Goal: Task Accomplishment & Management: Manage account settings

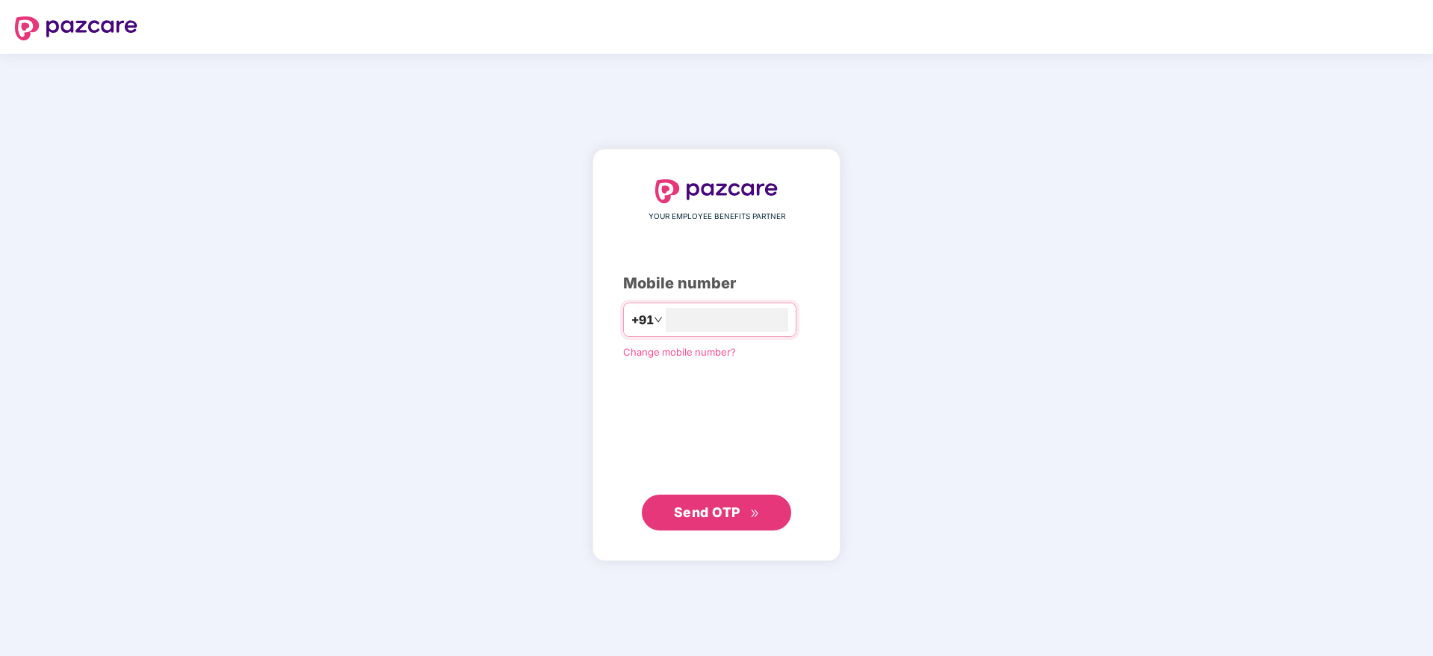
type input "**********"
click at [705, 515] on span "Send OTP" at bounding box center [707, 512] width 67 height 16
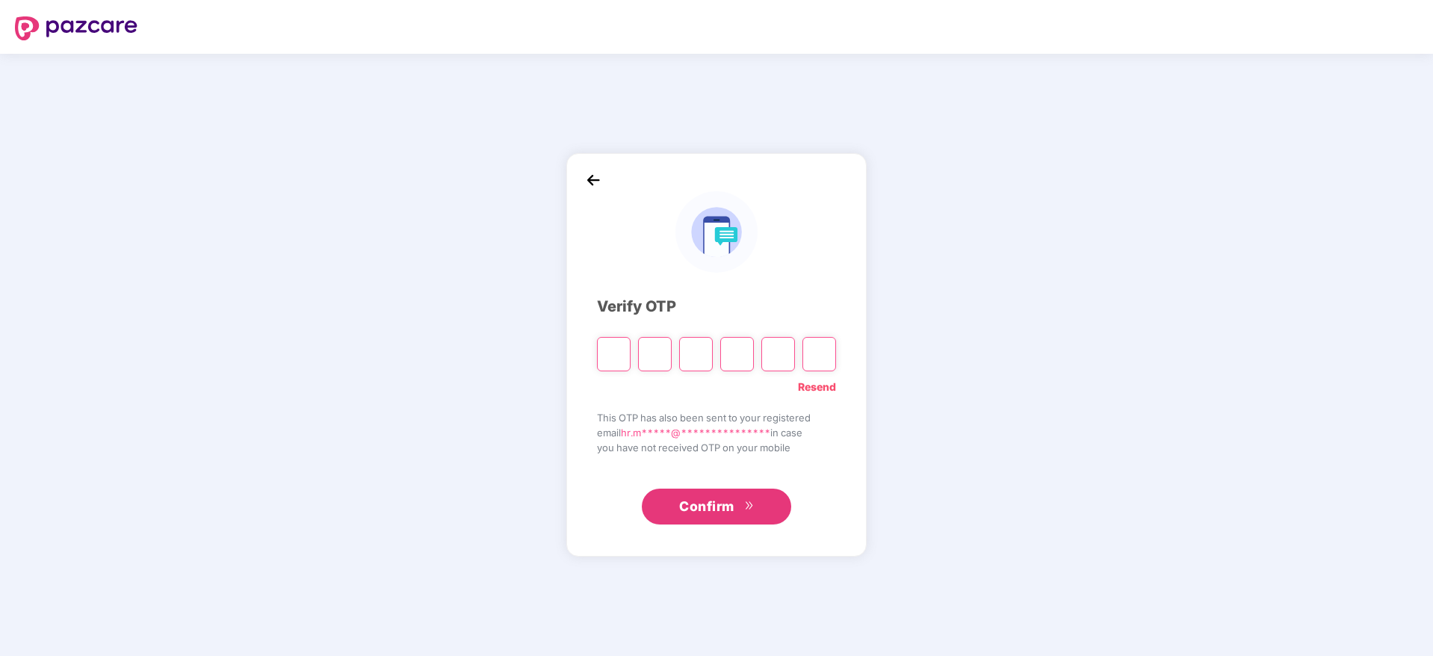
type input "*"
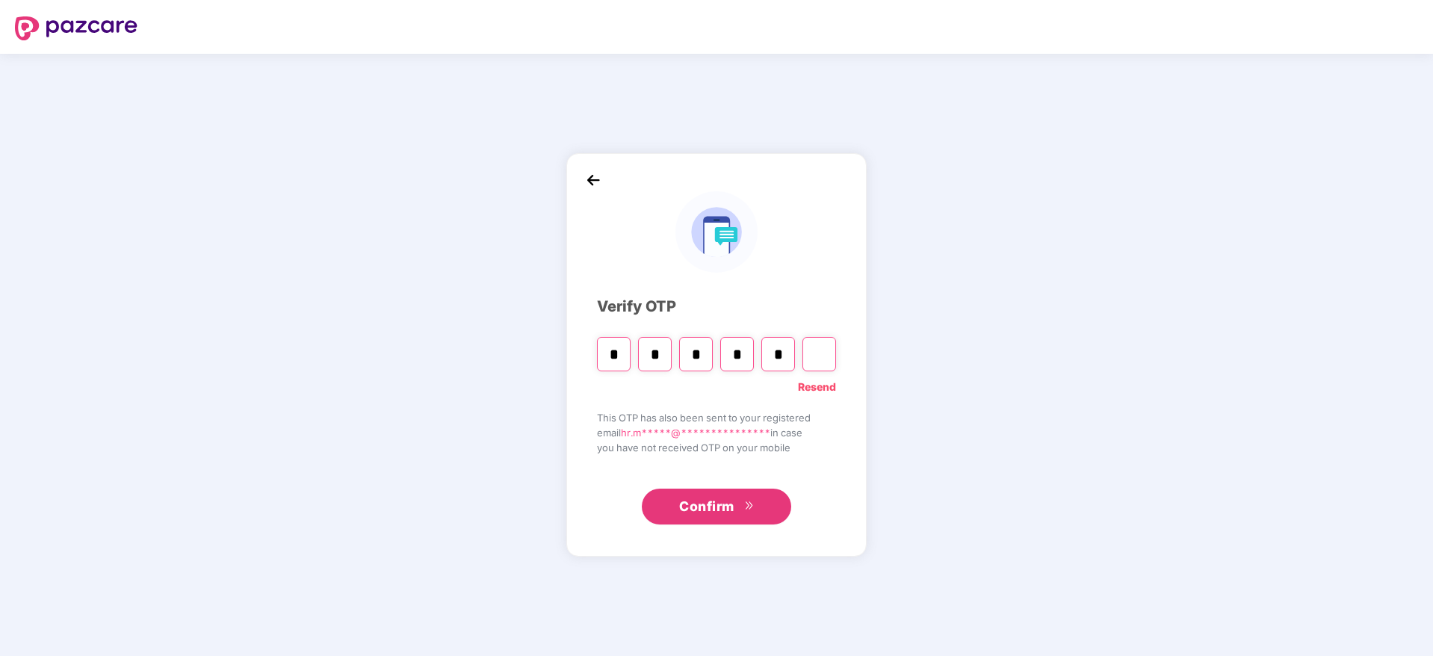
type input "*"
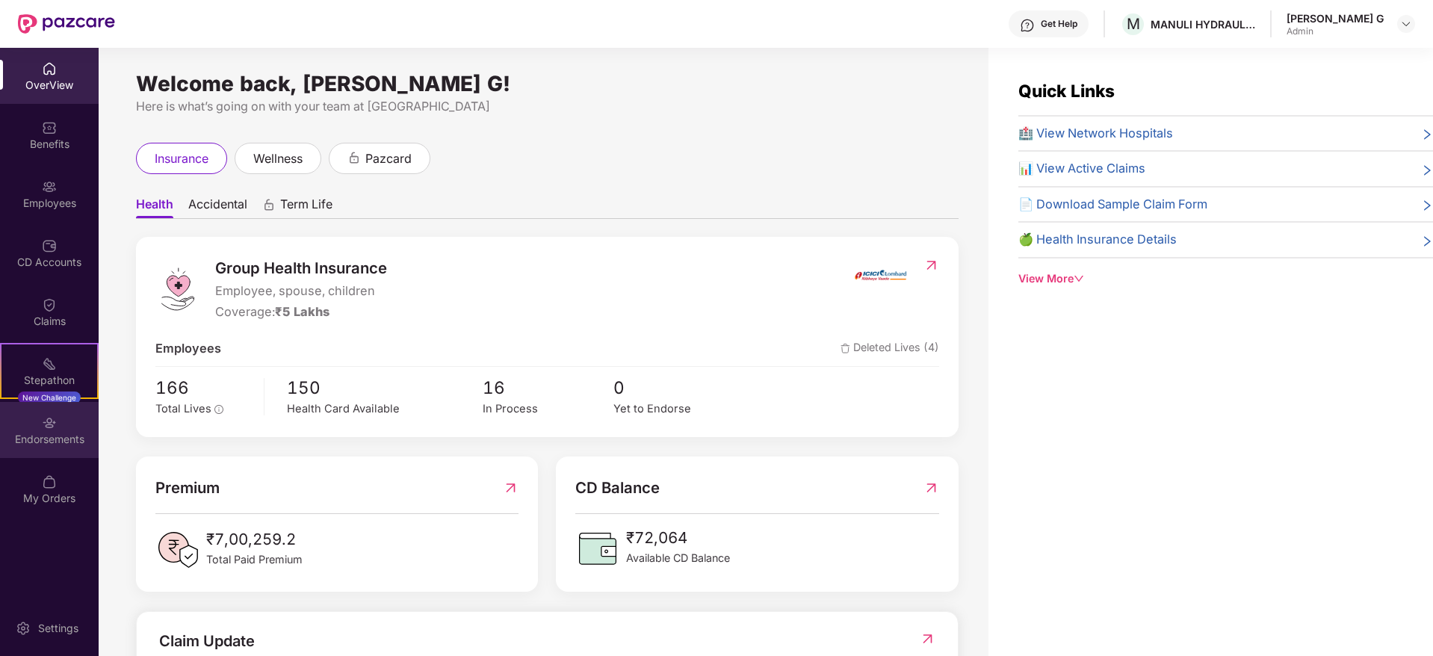
click at [49, 433] on div "Endorsements" at bounding box center [49, 439] width 99 height 15
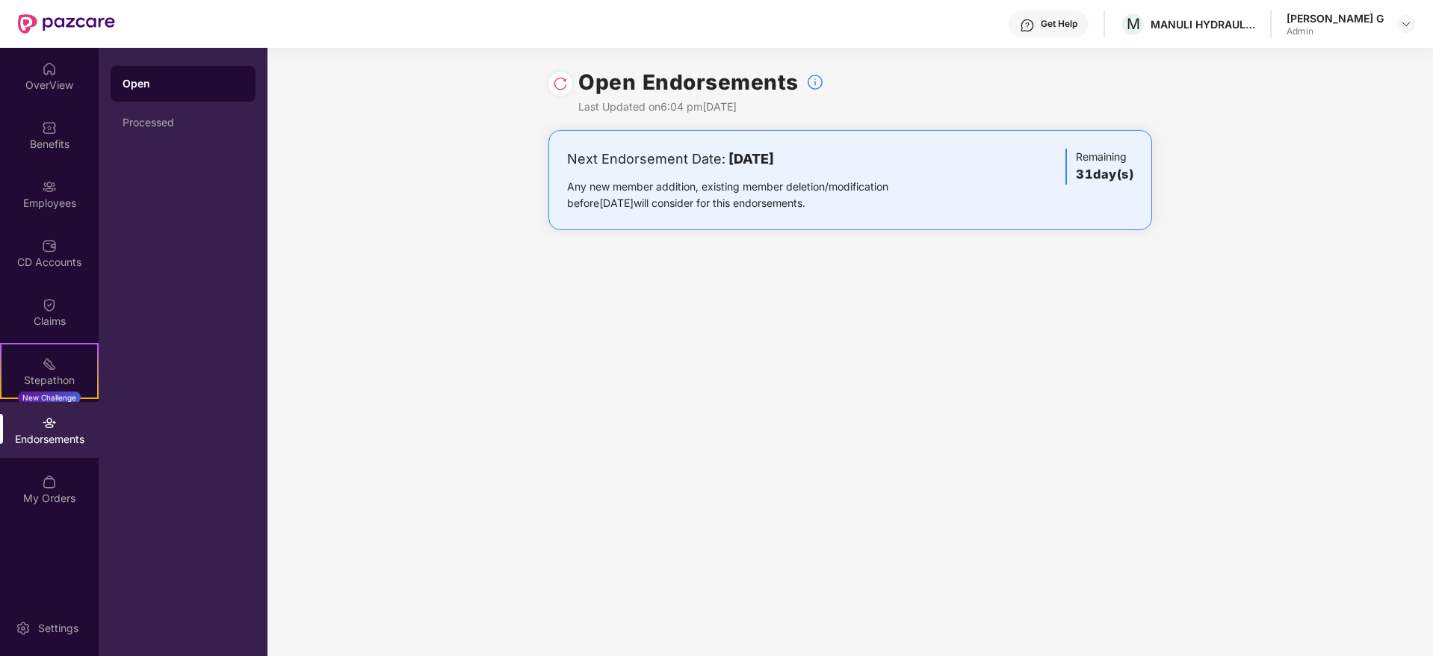
click at [567, 85] on img at bounding box center [560, 83] width 15 height 15
click at [160, 126] on div "Processed" at bounding box center [183, 123] width 121 height 12
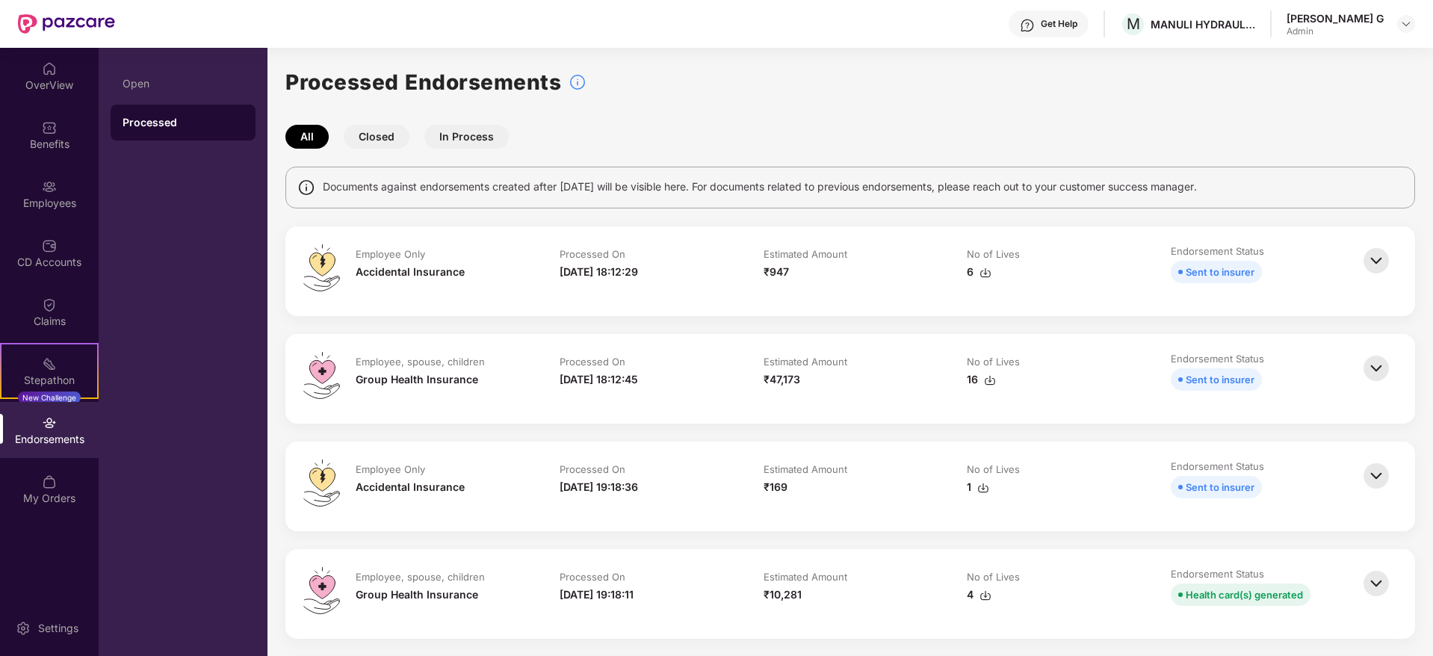
click at [1378, 262] on img at bounding box center [1376, 260] width 33 height 33
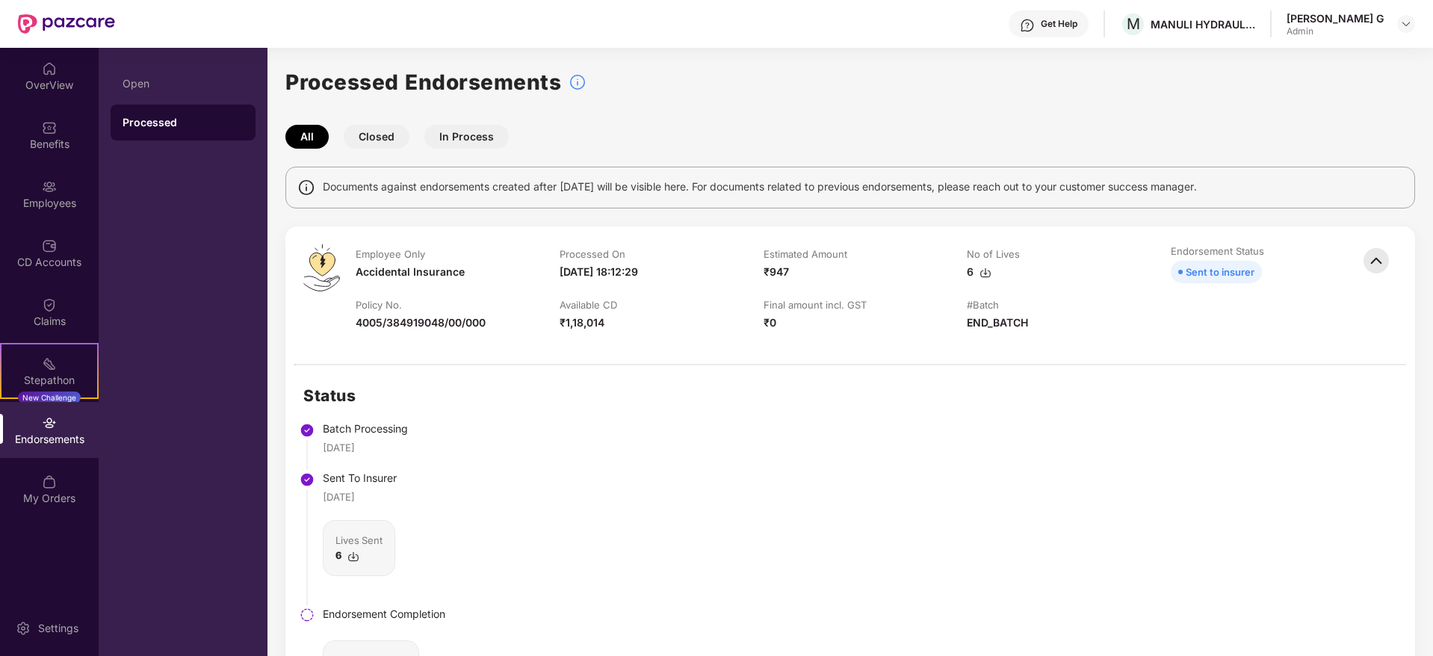
click at [468, 129] on button "In Process" at bounding box center [466, 137] width 84 height 24
click at [148, 93] on div "Open" at bounding box center [183, 84] width 145 height 36
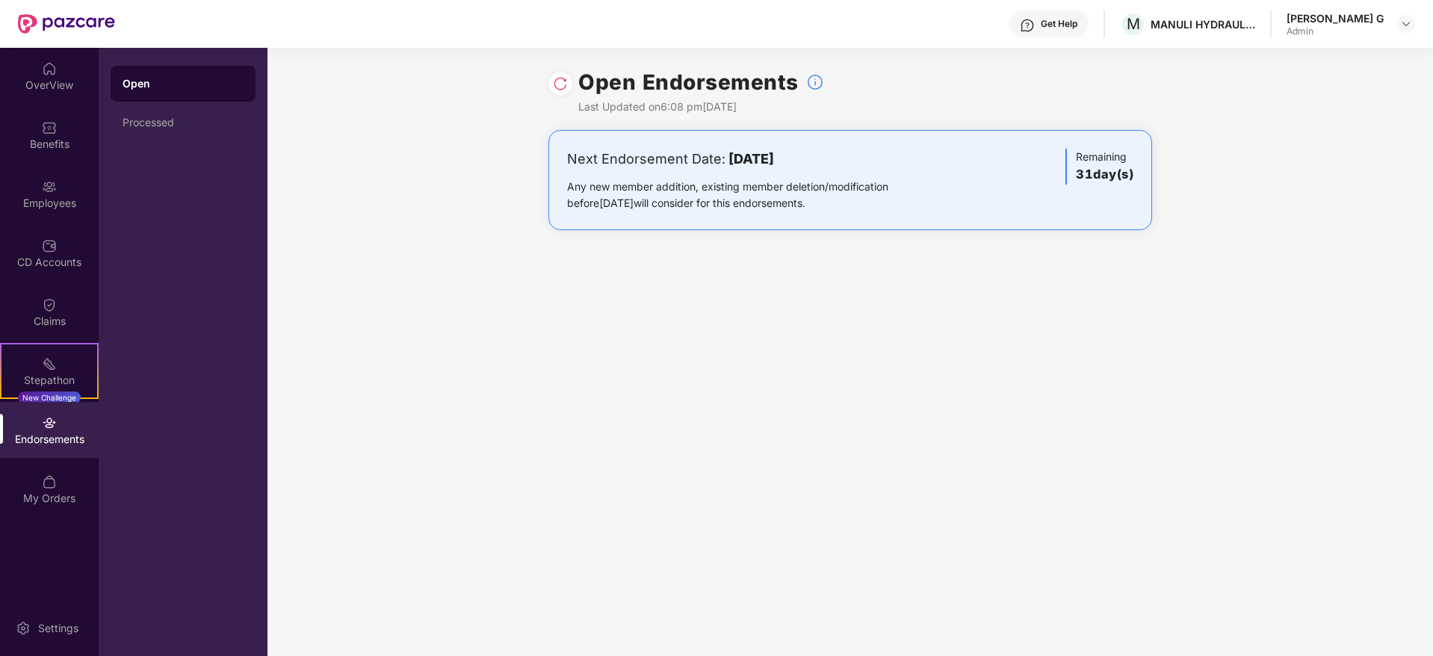
click at [561, 83] on img at bounding box center [560, 83] width 15 height 15
click at [148, 131] on div "Processed" at bounding box center [183, 123] width 145 height 36
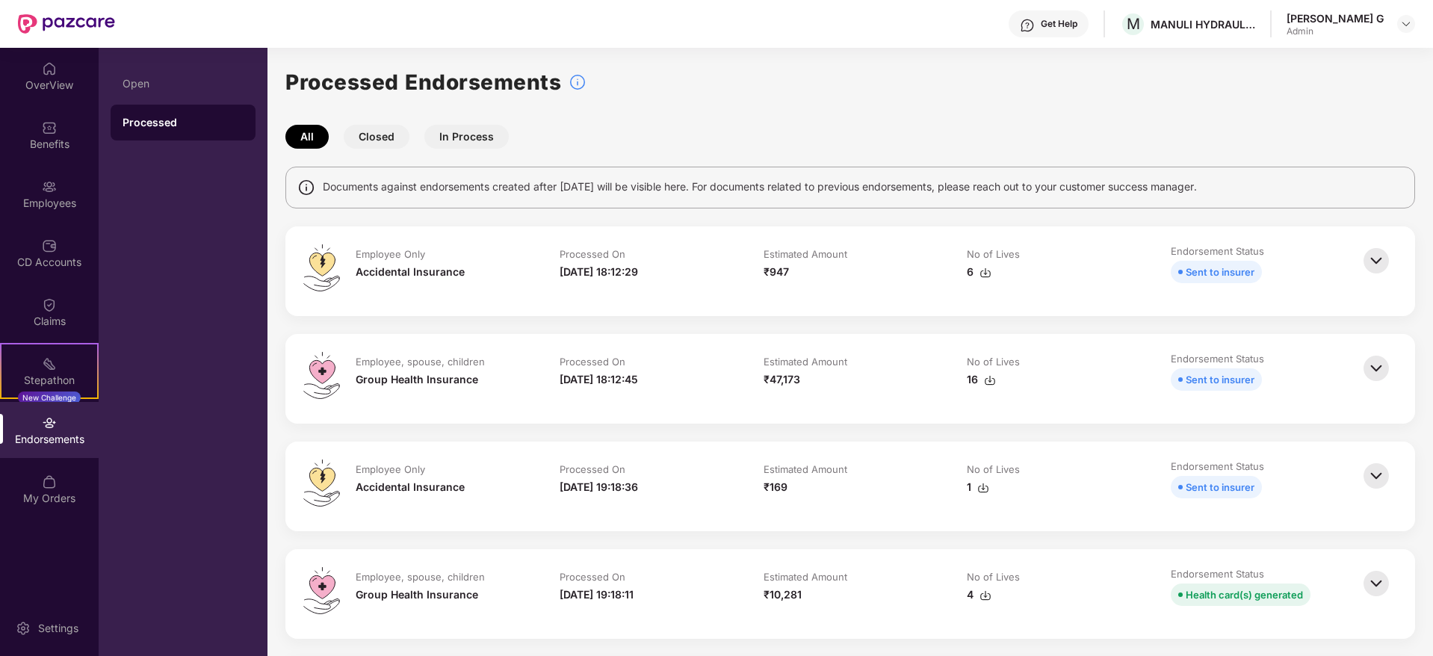
click at [1367, 260] on img at bounding box center [1376, 260] width 33 height 33
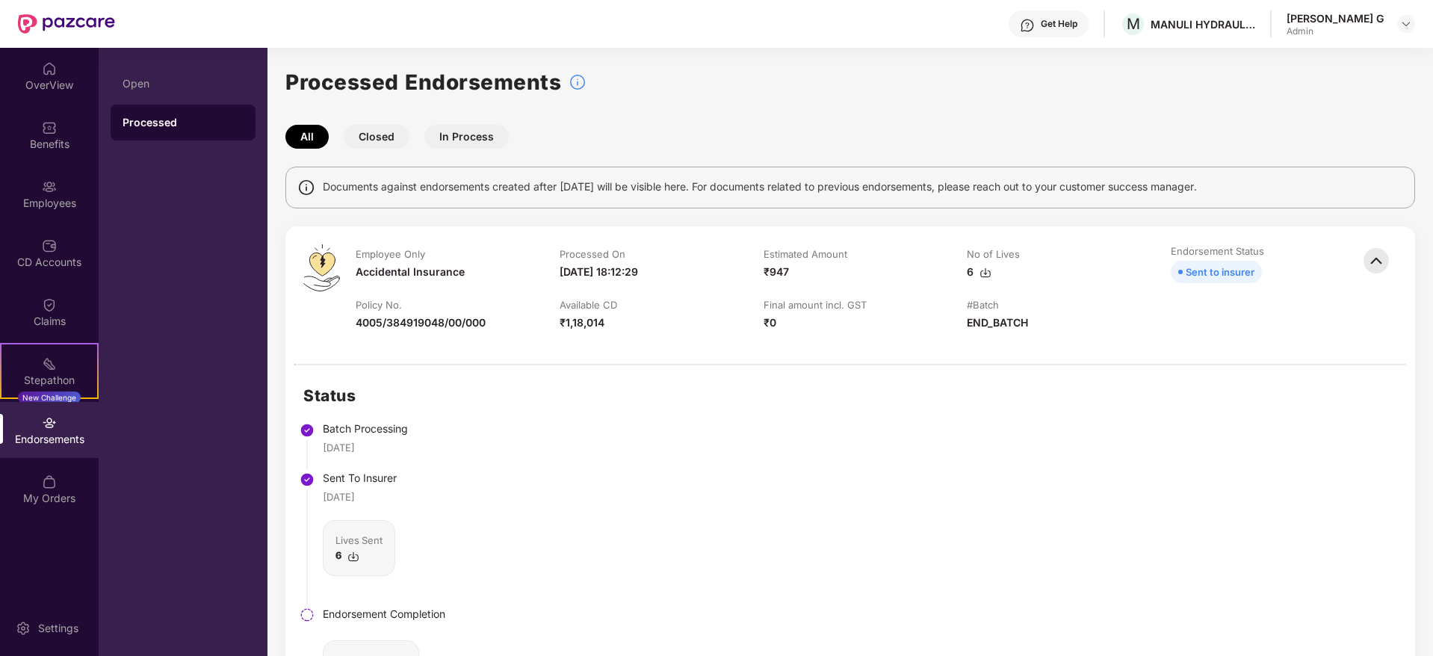
click at [1367, 260] on img at bounding box center [1376, 260] width 33 height 33
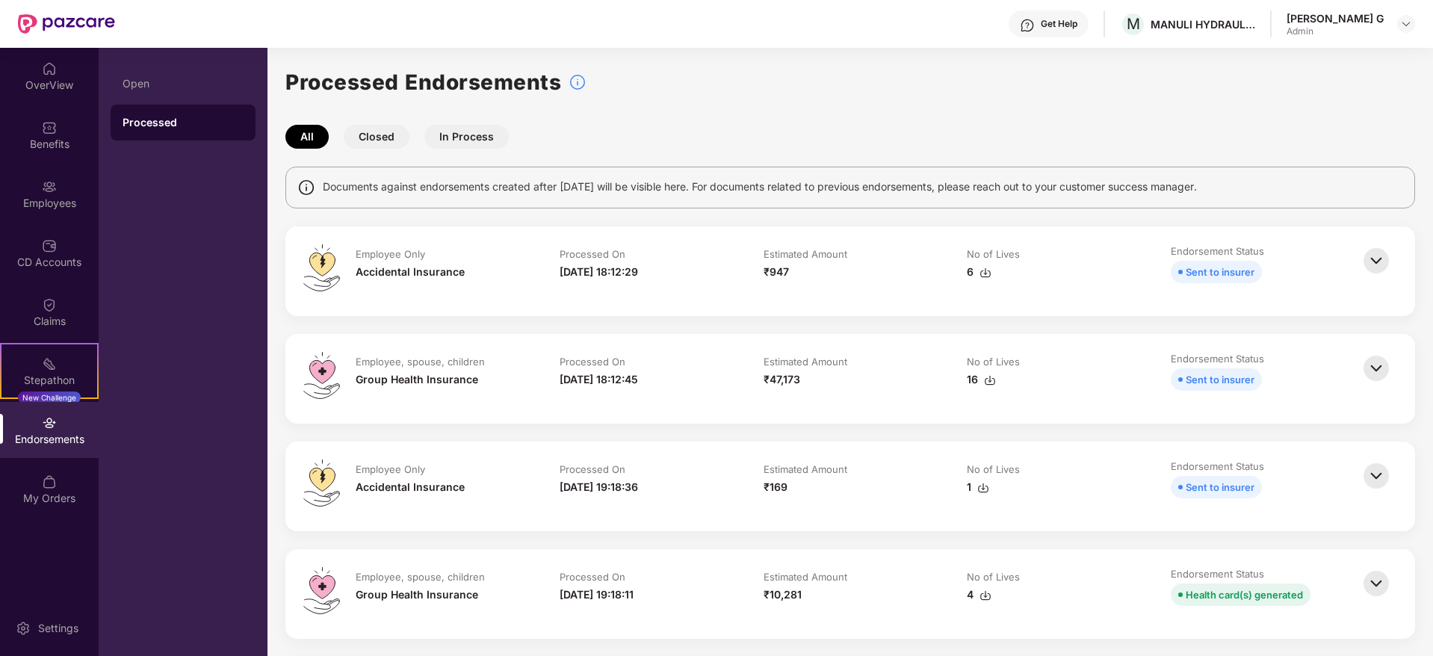
click at [1369, 261] on img at bounding box center [1376, 260] width 33 height 33
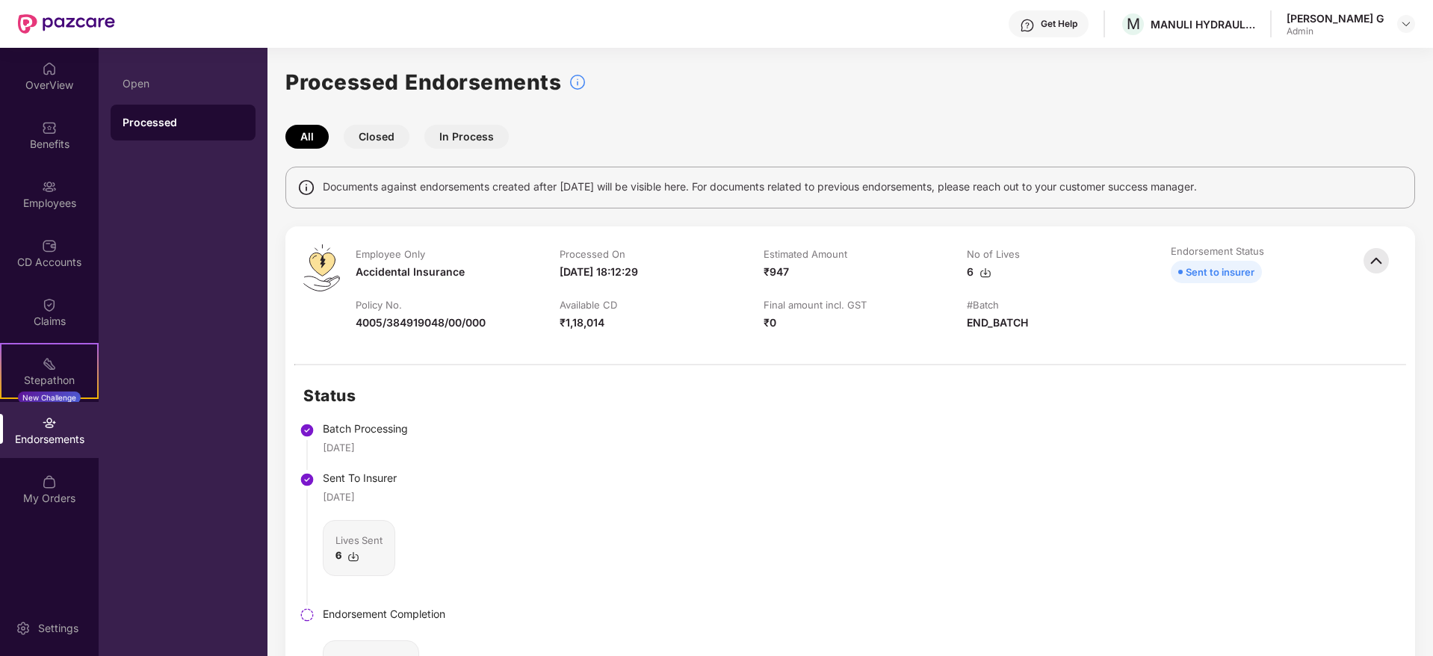
click at [1368, 264] on img at bounding box center [1376, 260] width 33 height 33
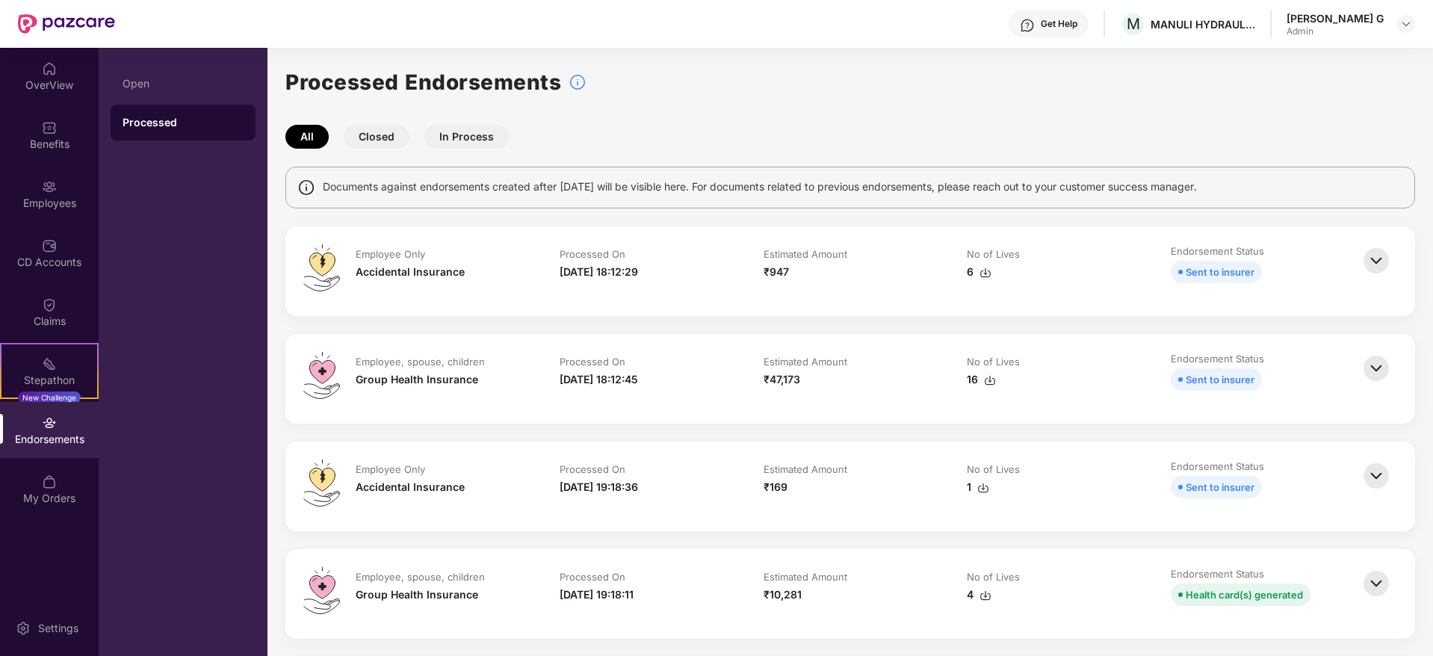
click at [1376, 253] on img at bounding box center [1376, 260] width 33 height 33
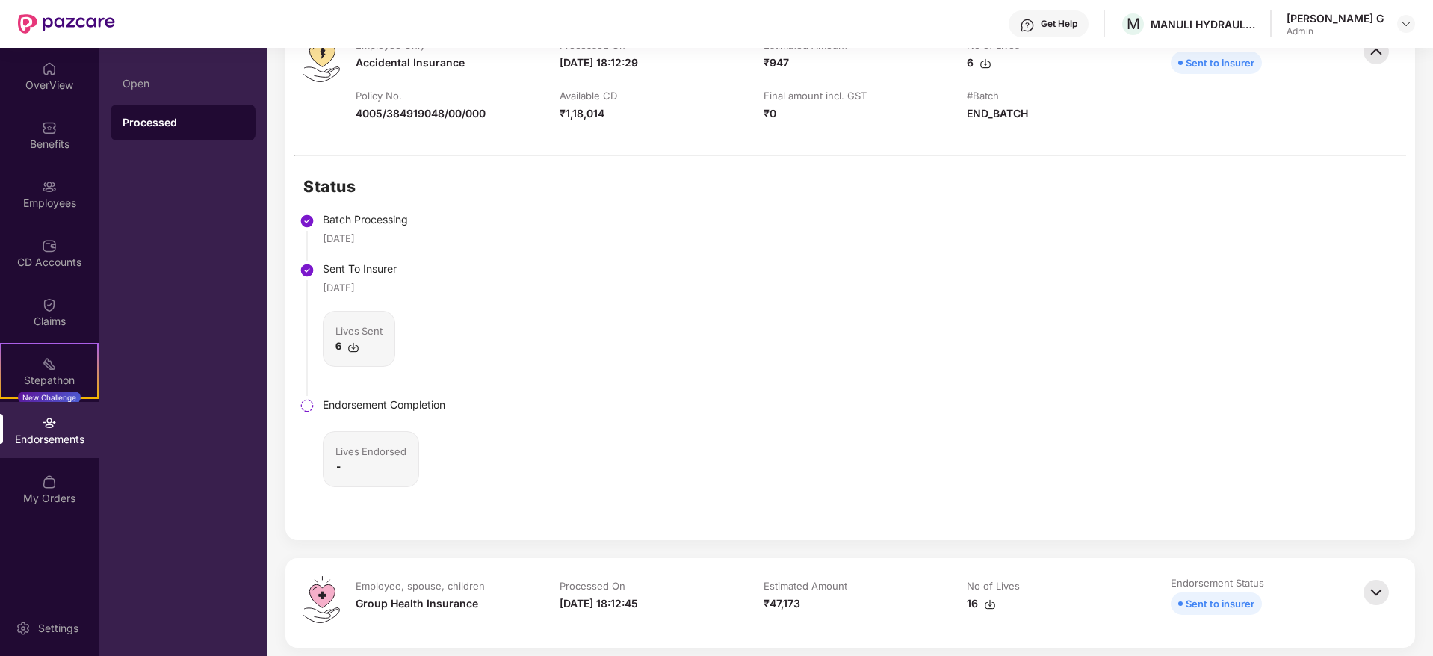
scroll to position [224, 0]
